Goal: Task Accomplishment & Management: Manage account settings

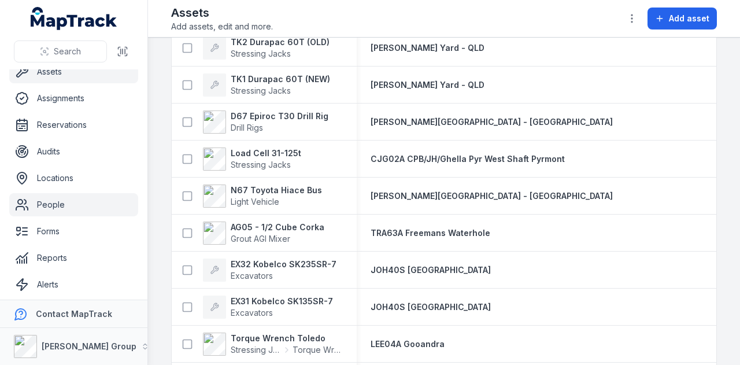
scroll to position [65, 0]
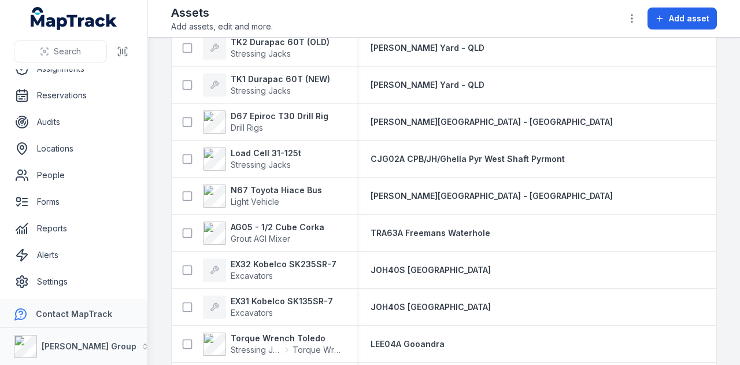
click at [102, 216] on ul "Dashboard Assets Assignments Reservations Audits Locations People Forms Reports…" at bounding box center [73, 148] width 129 height 289
click at [102, 220] on link "Reports" at bounding box center [73, 228] width 129 height 23
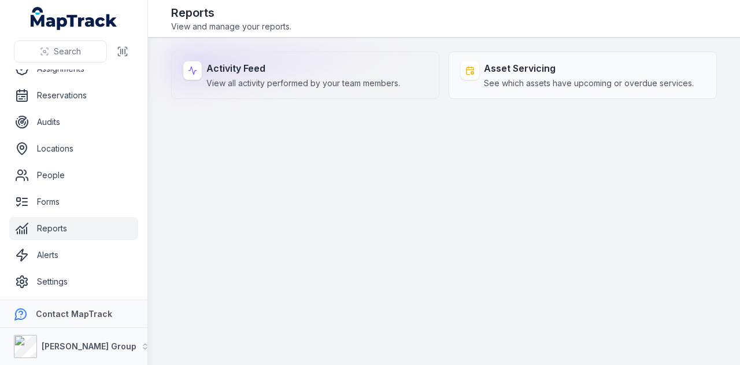
click at [267, 90] on div "Activity Feed View all activity performed by your team members." at bounding box center [305, 74] width 268 height 47
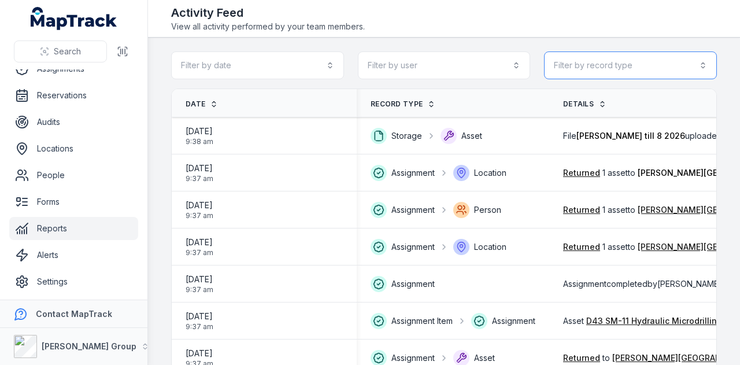
click at [672, 68] on button "Filter by record type" at bounding box center [630, 65] width 173 height 28
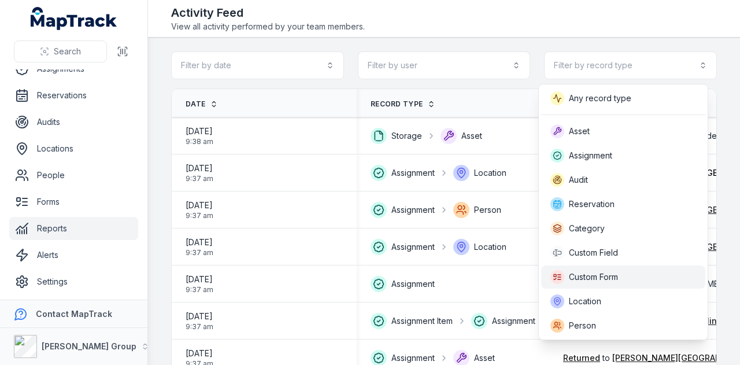
click at [647, 281] on div "Custom Form" at bounding box center [624, 277] width 146 height 14
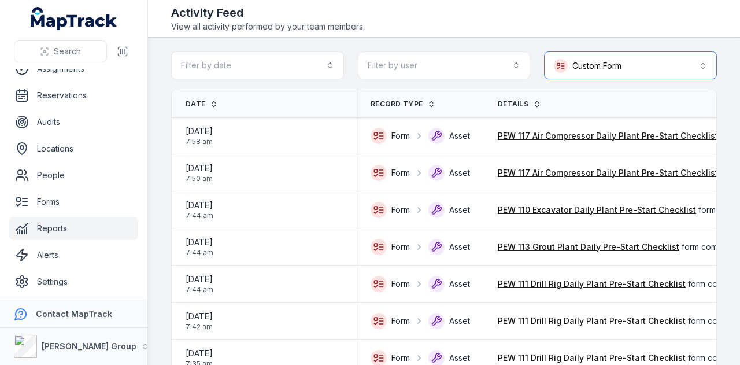
click at [661, 67] on button "**********" at bounding box center [630, 65] width 173 height 28
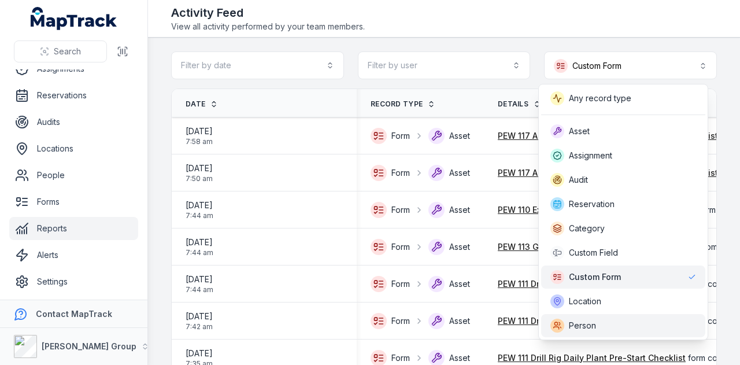
click at [627, 326] on div "Person" at bounding box center [624, 326] width 146 height 14
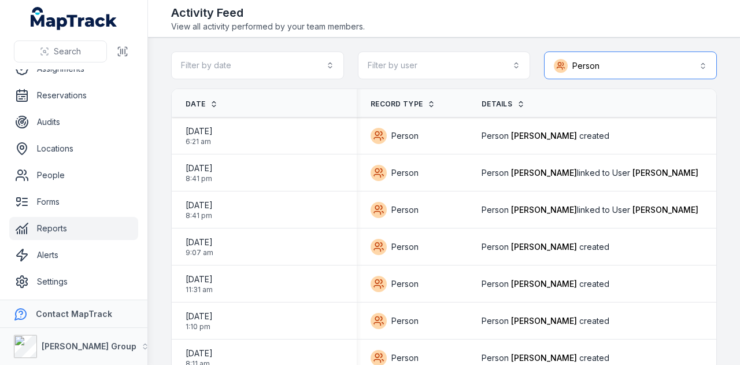
click at [576, 63] on button "Person ******" at bounding box center [630, 65] width 173 height 28
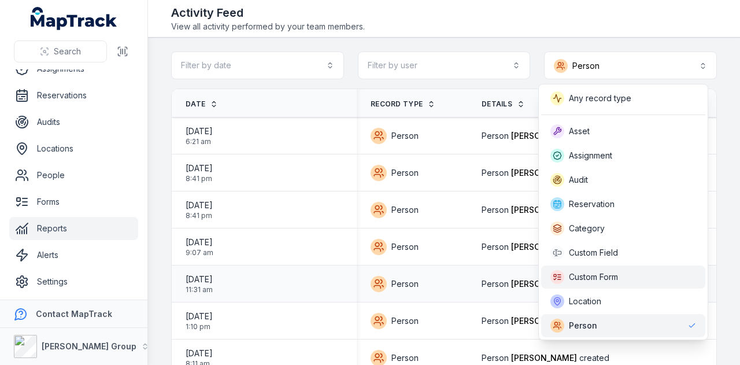
click at [632, 279] on div "Custom Form" at bounding box center [624, 277] width 146 height 14
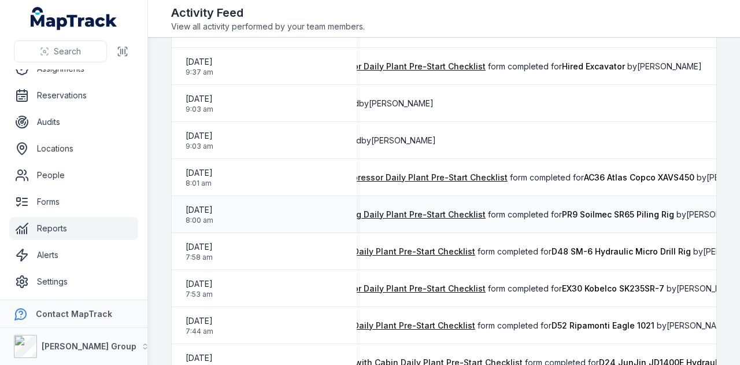
scroll to position [0, 189]
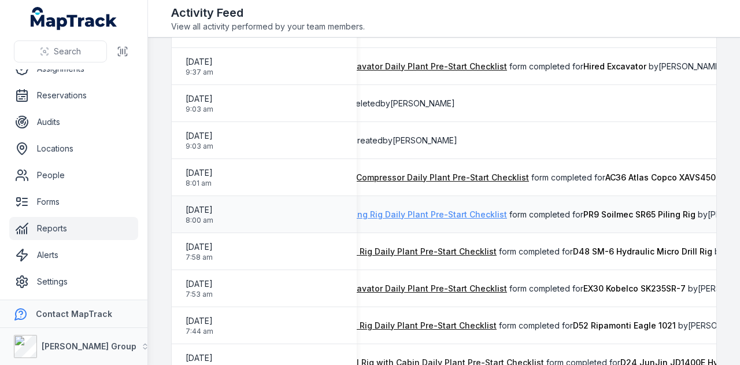
click at [475, 215] on link "PEW 107 Piling Rig Daily Plant Pre-Start Checklist" at bounding box center [408, 215] width 198 height 12
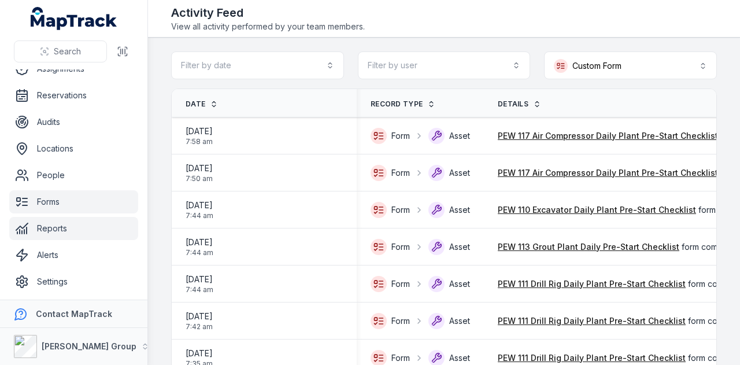
click at [99, 208] on link "Forms" at bounding box center [73, 201] width 129 height 23
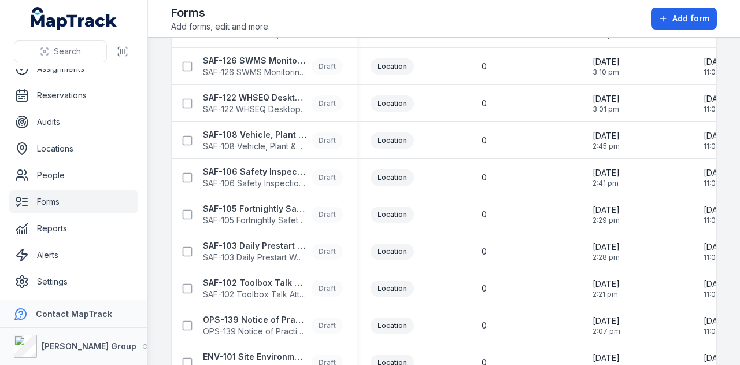
scroll to position [347, 0]
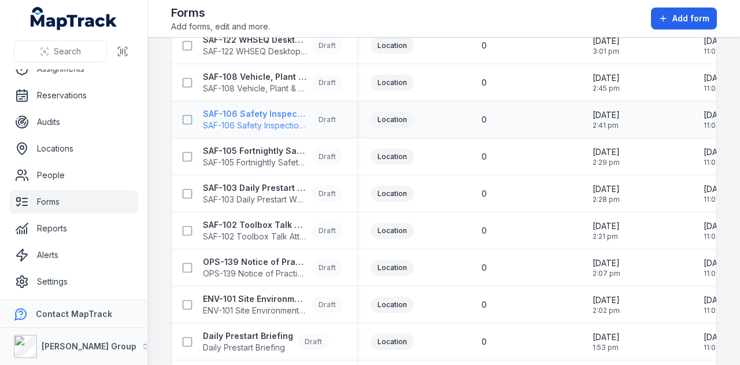
click at [250, 116] on strong "SAF-106 Safety Inspection ( Site - Weekly )" at bounding box center [255, 114] width 104 height 12
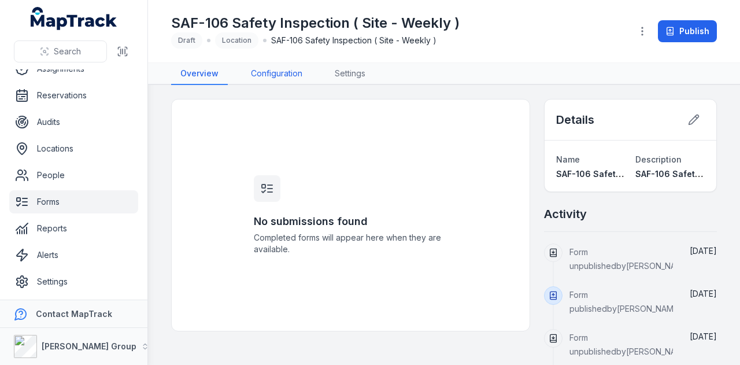
click at [283, 77] on link "Configuration" at bounding box center [277, 74] width 70 height 22
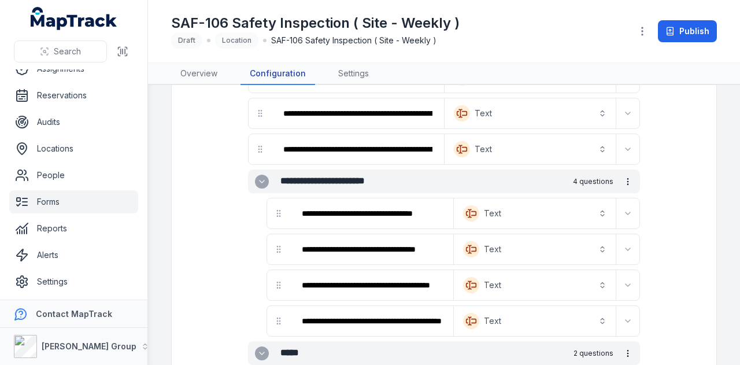
scroll to position [578, 0]
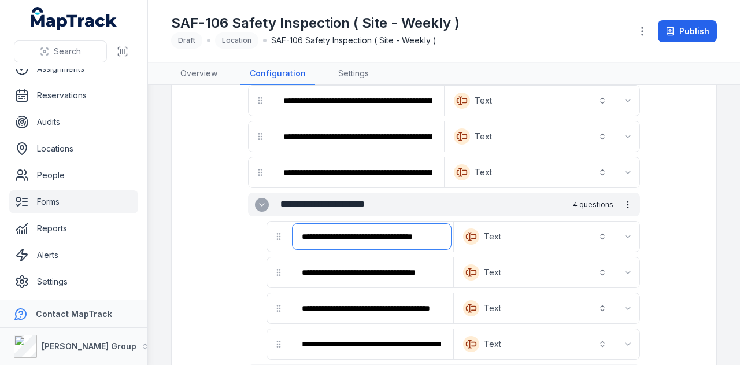
click at [406, 226] on input "**********" at bounding box center [372, 236] width 158 height 25
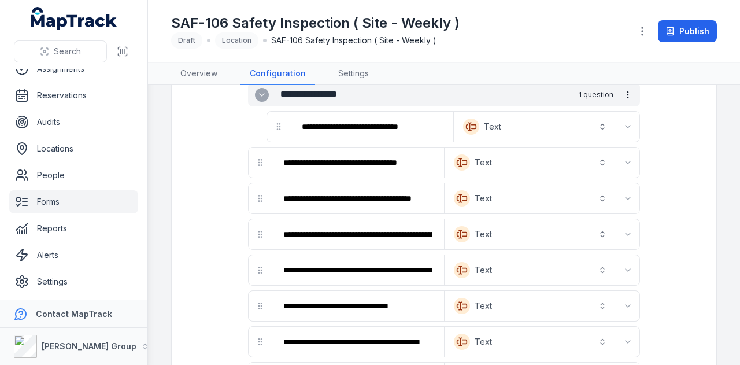
scroll to position [174, 0]
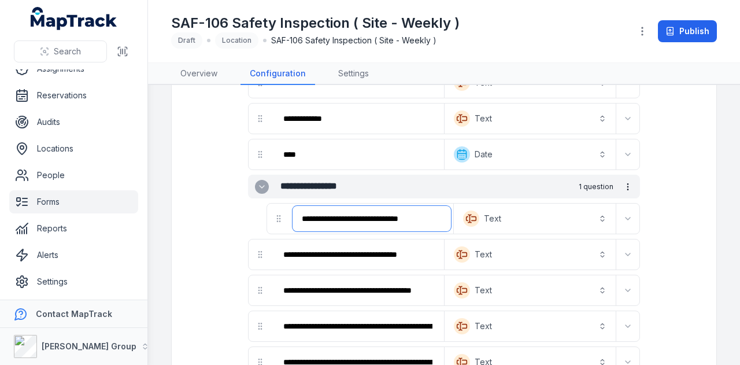
click at [364, 217] on input "**********" at bounding box center [372, 218] width 158 height 25
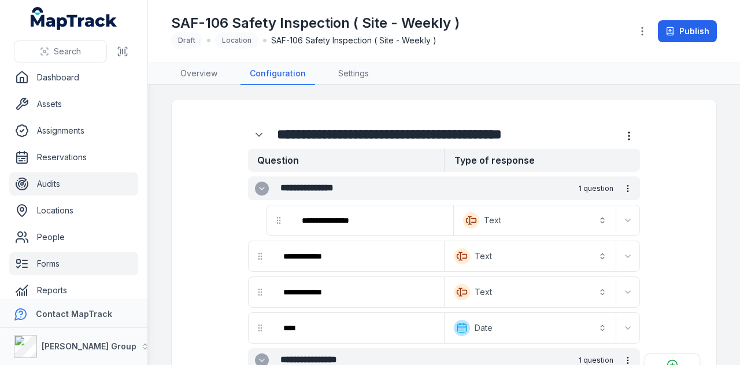
scroll to position [0, 0]
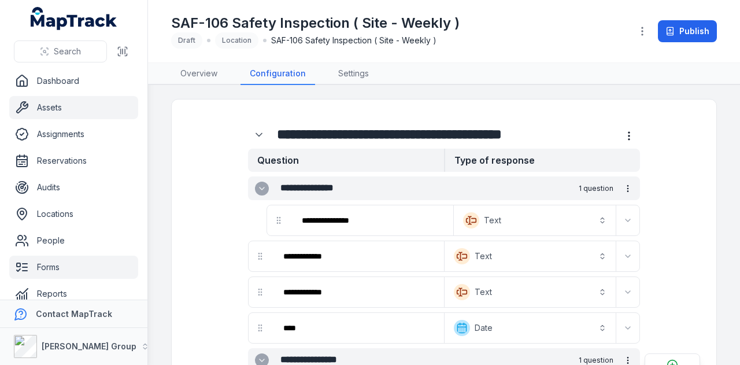
click at [97, 106] on link "Assets" at bounding box center [73, 107] width 129 height 23
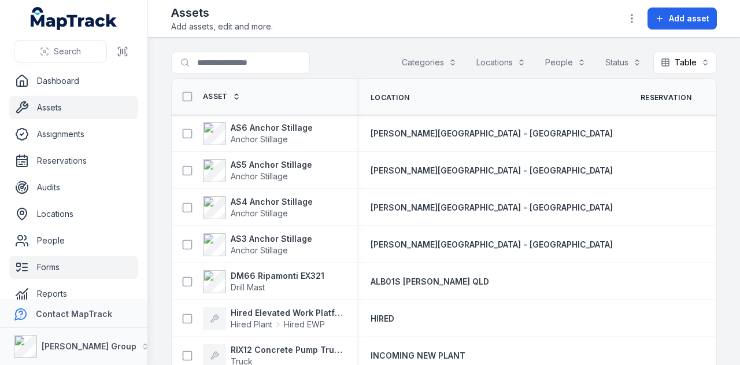
click at [95, 265] on link "Forms" at bounding box center [73, 267] width 129 height 23
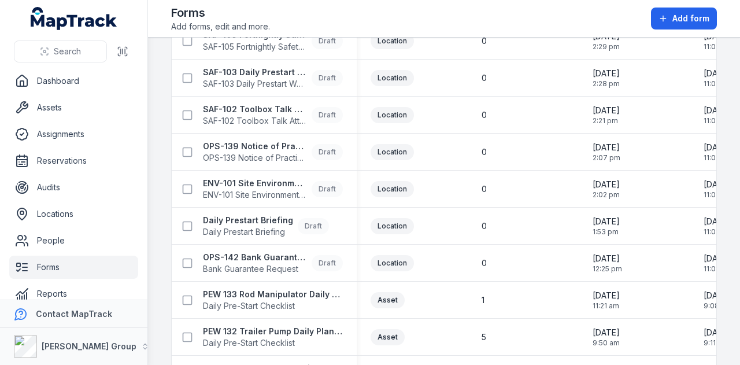
scroll to position [289, 0]
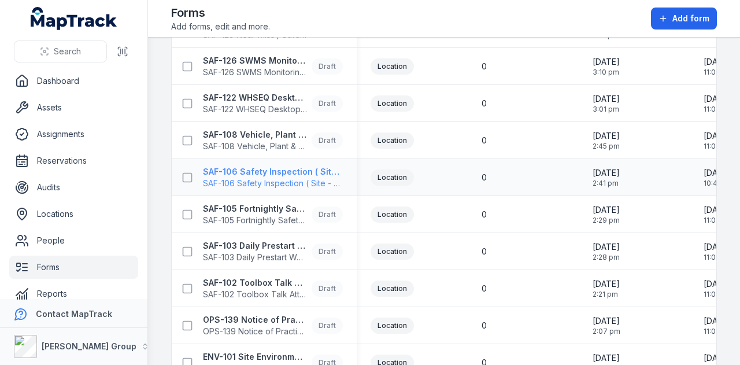
click at [263, 174] on strong "SAF-106 Safety Inspection ( Site - Weekly )" at bounding box center [273, 172] width 140 height 12
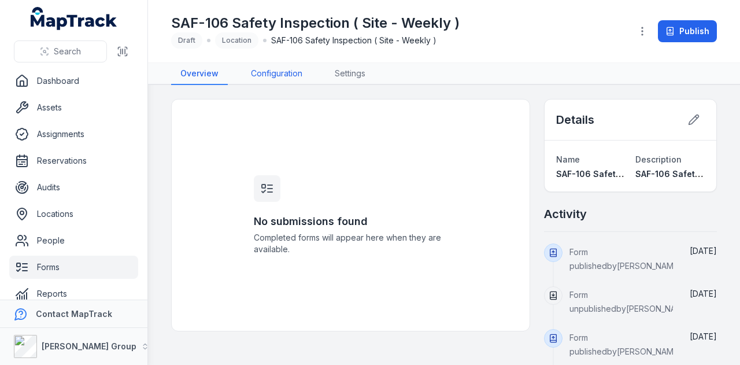
click at [276, 73] on link "Configuration" at bounding box center [277, 74] width 70 height 22
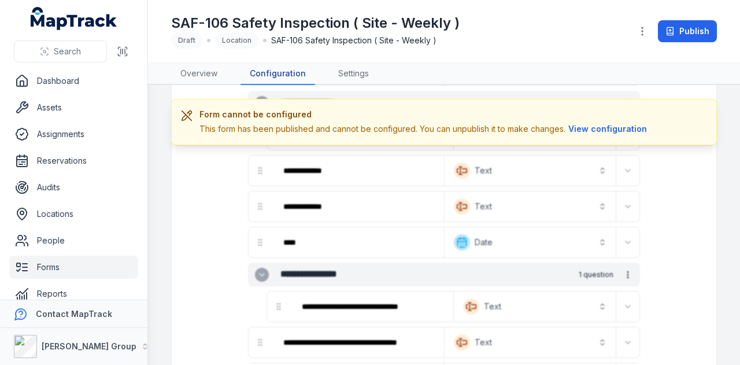
scroll to position [231, 0]
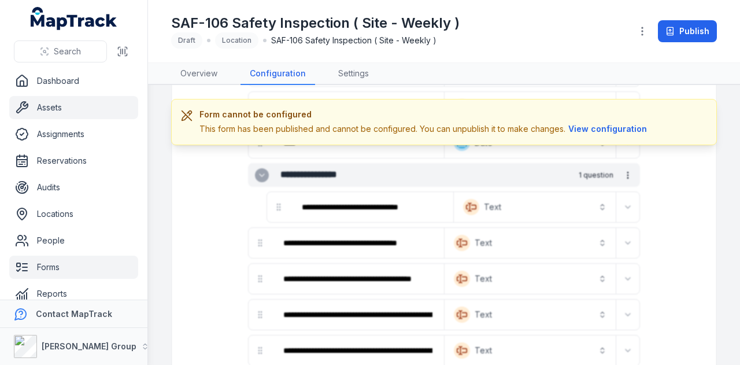
click at [101, 101] on link "Assets" at bounding box center [73, 107] width 129 height 23
